Goal: Navigation & Orientation: Find specific page/section

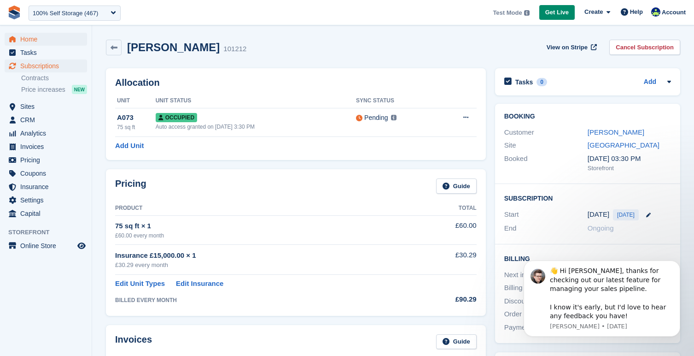
click at [35, 40] on span "Home" at bounding box center [47, 39] width 55 height 13
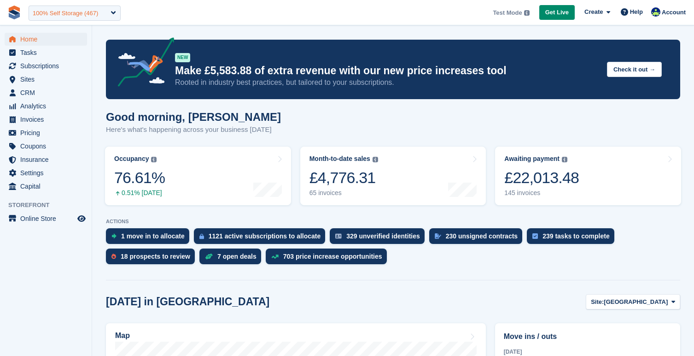
click at [90, 15] on div "100% Self Storage (467)" at bounding box center [65, 13] width 65 height 9
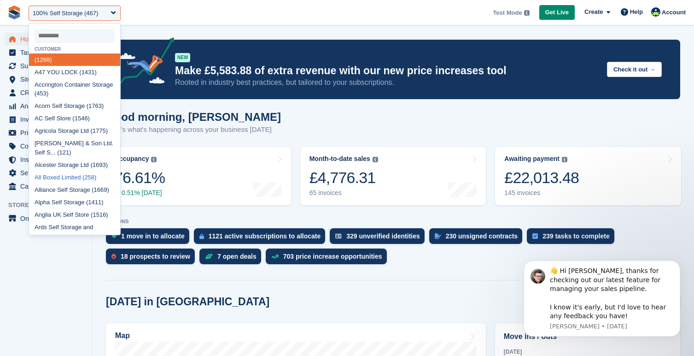
click at [79, 174] on div "All Boxed Limited (258)" at bounding box center [74, 177] width 91 height 12
select select "***"
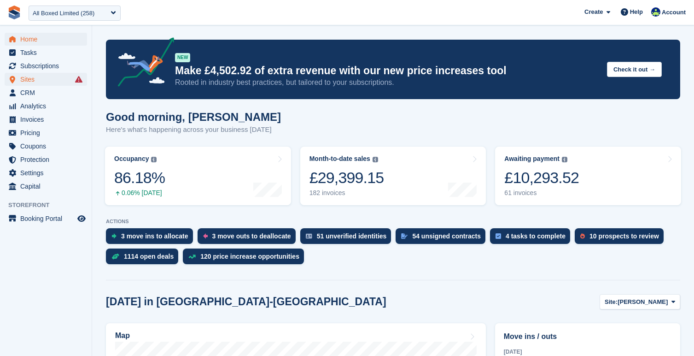
click at [21, 78] on span "Sites" at bounding box center [47, 79] width 55 height 13
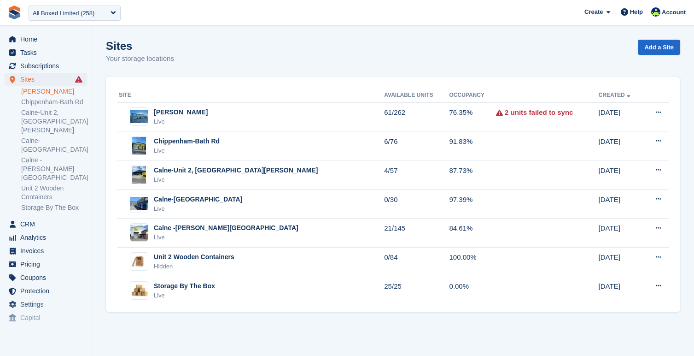
click at [35, 92] on link "Melksham-Bowerhill" at bounding box center [54, 91] width 66 height 9
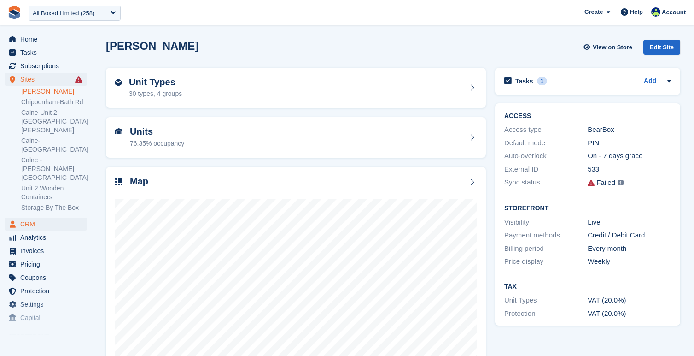
click at [32, 218] on span "CRM" at bounding box center [47, 224] width 55 height 13
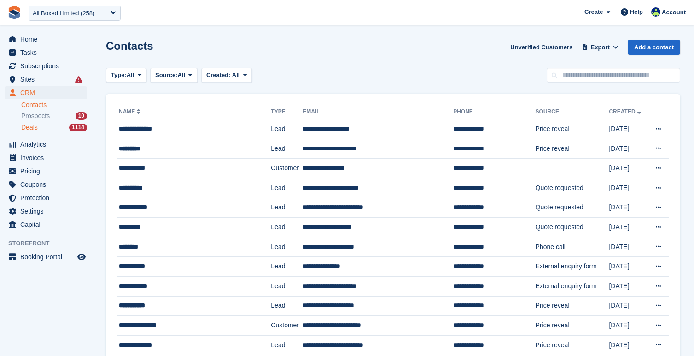
click at [31, 129] on span "Deals" at bounding box center [29, 127] width 17 height 9
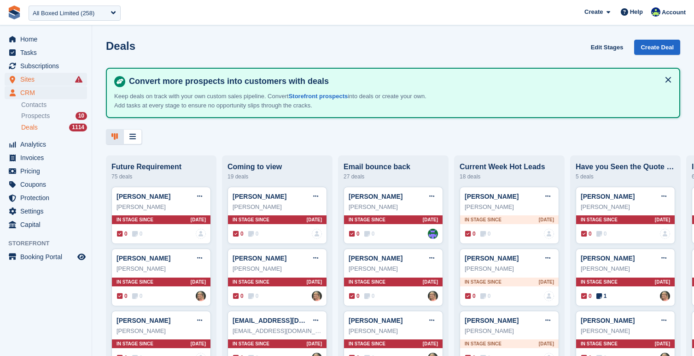
click at [23, 78] on span "Sites" at bounding box center [47, 79] width 55 height 13
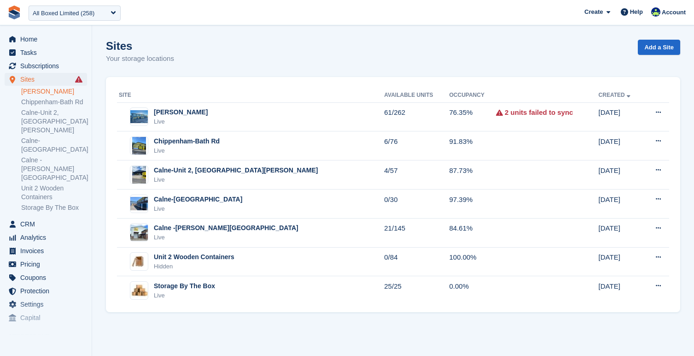
click at [30, 91] on link "[PERSON_NAME]" at bounding box center [54, 91] width 66 height 9
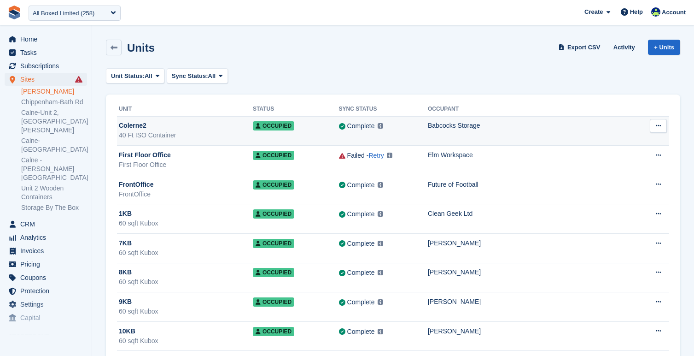
click at [153, 126] on div "Colerne2" at bounding box center [186, 126] width 134 height 10
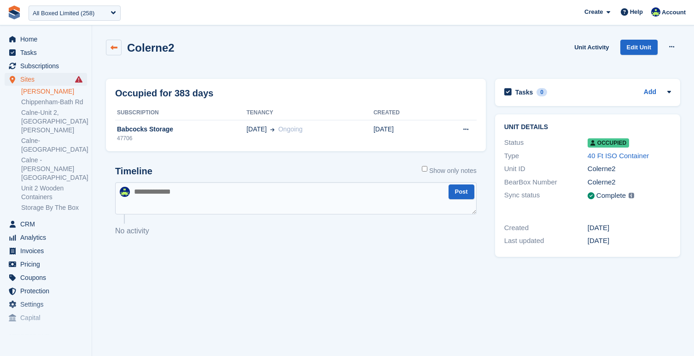
click at [116, 46] on icon at bounding box center [114, 47] width 7 height 7
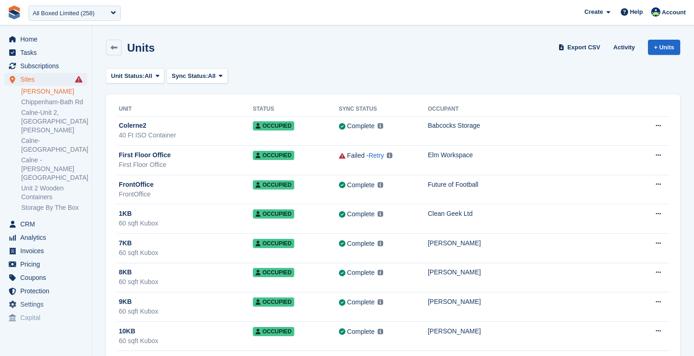
click at [116, 46] on icon at bounding box center [114, 47] width 7 height 7
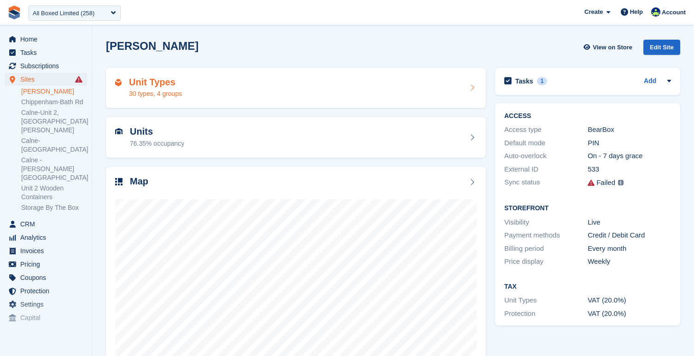
click at [223, 82] on div "Unit Types 30 types, 4 groups" at bounding box center [296, 88] width 362 height 22
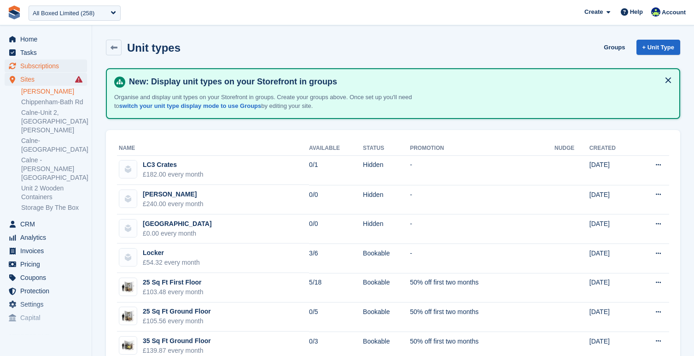
click at [62, 69] on span "Subscriptions" at bounding box center [47, 65] width 55 height 13
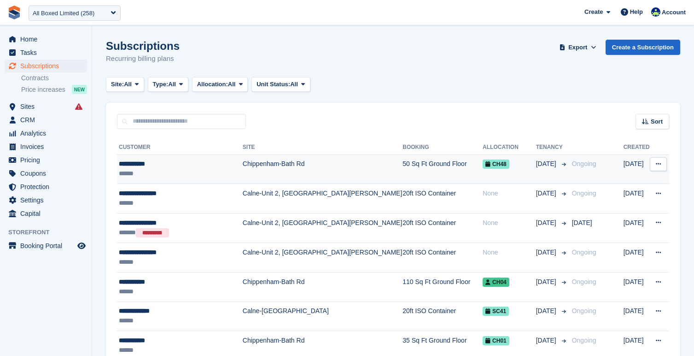
click at [174, 165] on div "**********" at bounding box center [181, 164] width 124 height 10
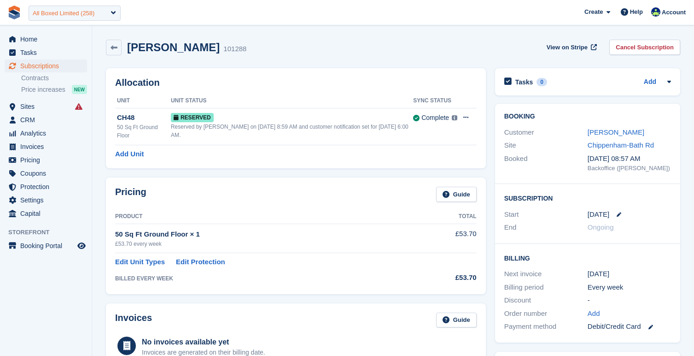
click at [114, 12] on div "All Boxed Limited (258)" at bounding box center [75, 13] width 92 height 15
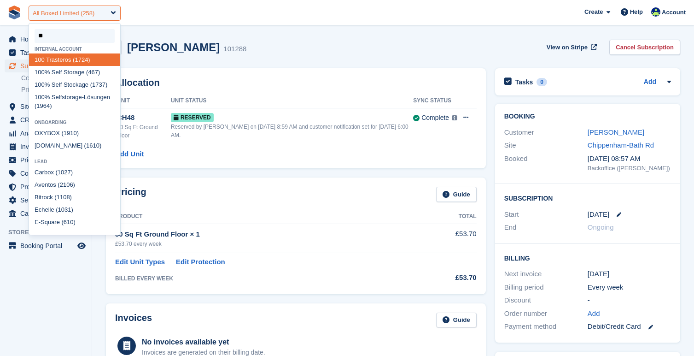
type input "***"
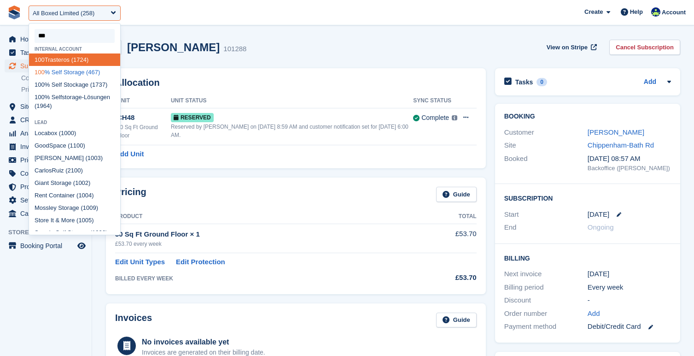
click at [80, 73] on div "100 % Self Storage (467)" at bounding box center [74, 72] width 91 height 12
select select "***"
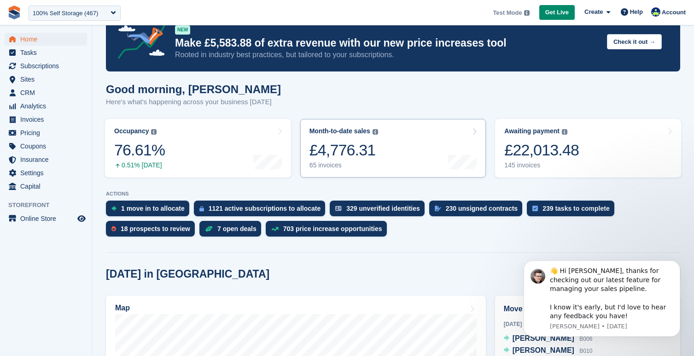
scroll to position [28, 0]
click at [18, 80] on span "menu" at bounding box center [12, 79] width 11 height 11
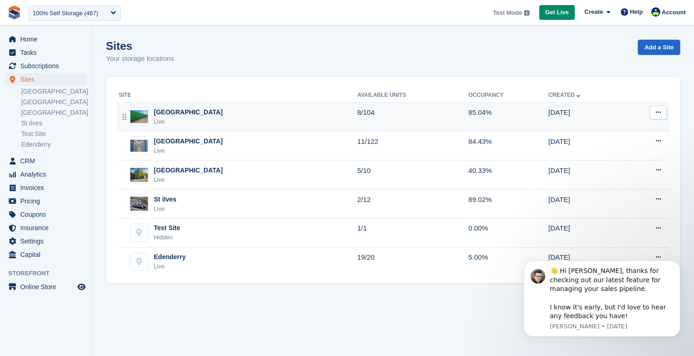
click at [226, 112] on div "Nottingham Live" at bounding box center [238, 116] width 239 height 19
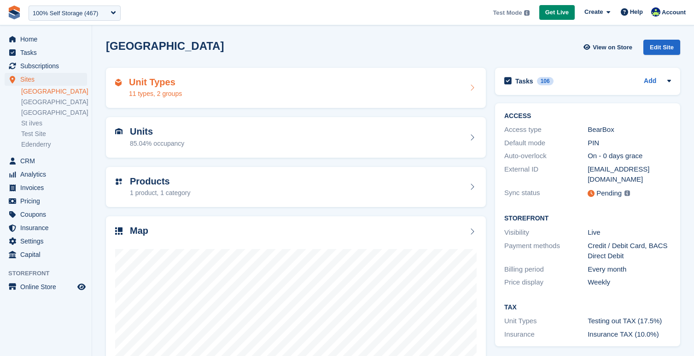
click at [229, 102] on div "Unit Types 11 types, 2 groups" at bounding box center [296, 88] width 380 height 41
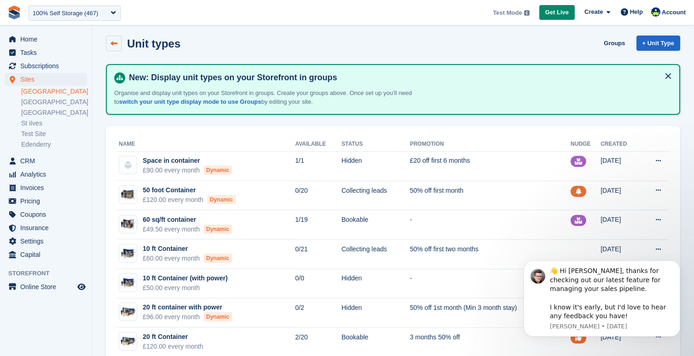
click at [112, 41] on icon at bounding box center [114, 43] width 7 height 7
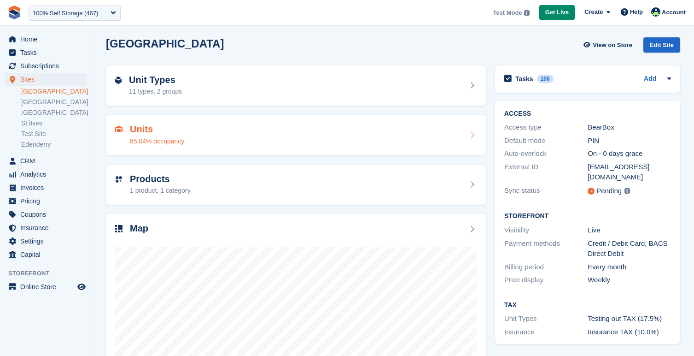
click at [255, 135] on div "Units 85.04% occupancy" at bounding box center [296, 135] width 362 height 22
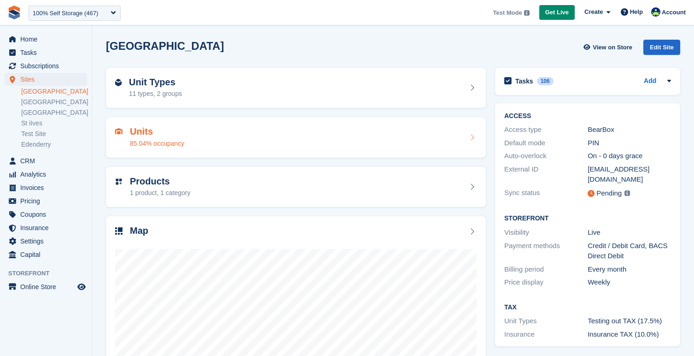
scroll to position [-2, 0]
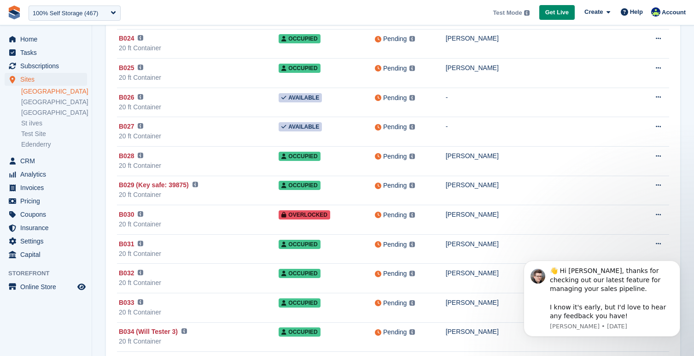
scroll to position [676, 0]
